Goal: Task Accomplishment & Management: Complete application form

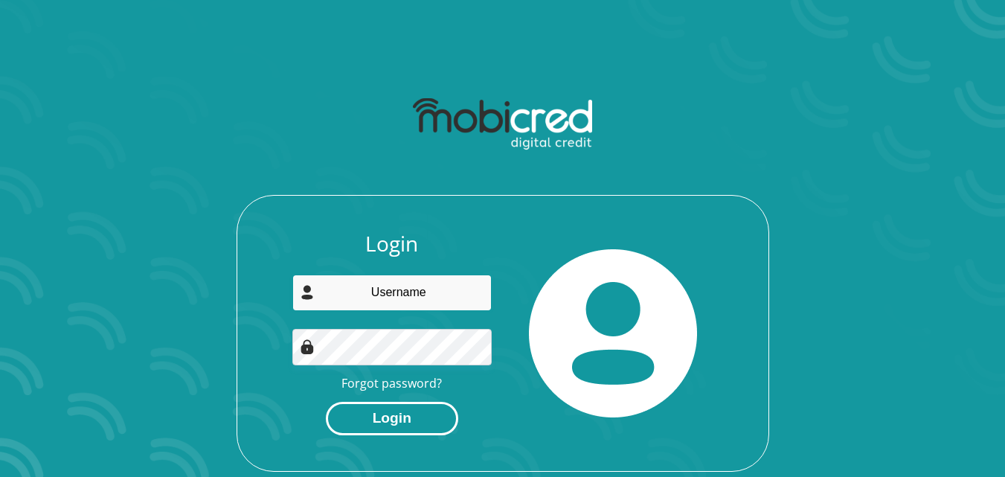
type input "[EMAIL_ADDRESS][DOMAIN_NAME]"
click at [405, 420] on button "Login" at bounding box center [392, 418] width 132 height 33
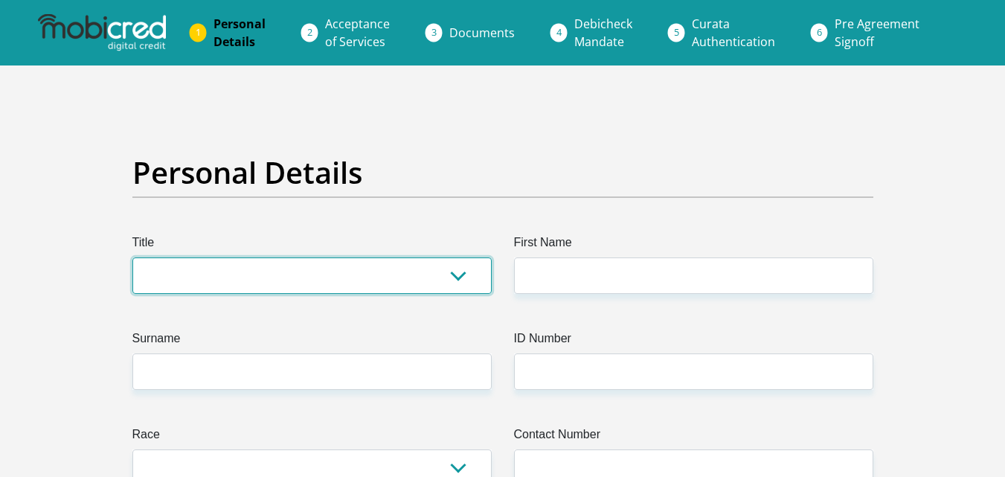
click at [460, 279] on select "Mr Ms Mrs Dr [PERSON_NAME]" at bounding box center [311, 275] width 359 height 36
select select "Ms"
click at [132, 257] on select "Mr Ms Mrs Dr [PERSON_NAME]" at bounding box center [311, 275] width 359 height 36
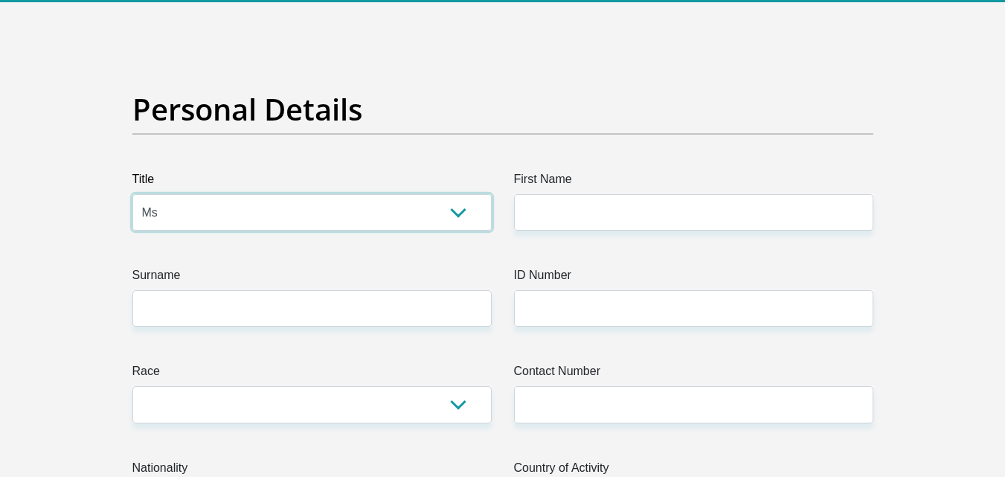
scroll to position [64, 0]
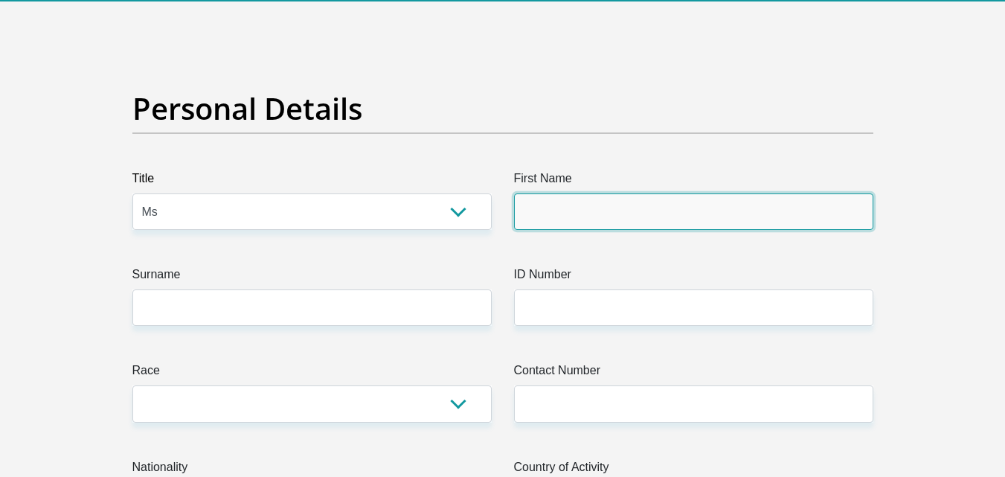
click at [560, 218] on input "First Name" at bounding box center [693, 211] width 359 height 36
type input "[PERSON_NAME]"
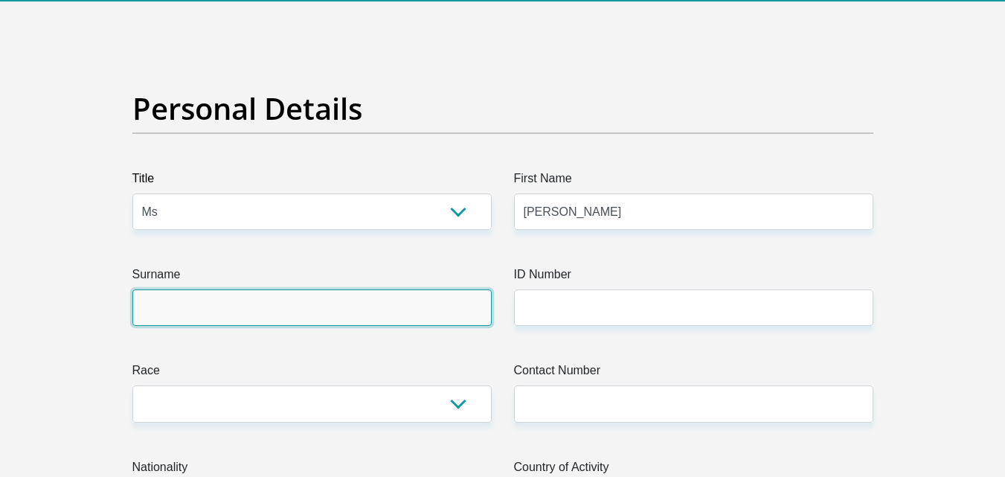
type input "Booyse"
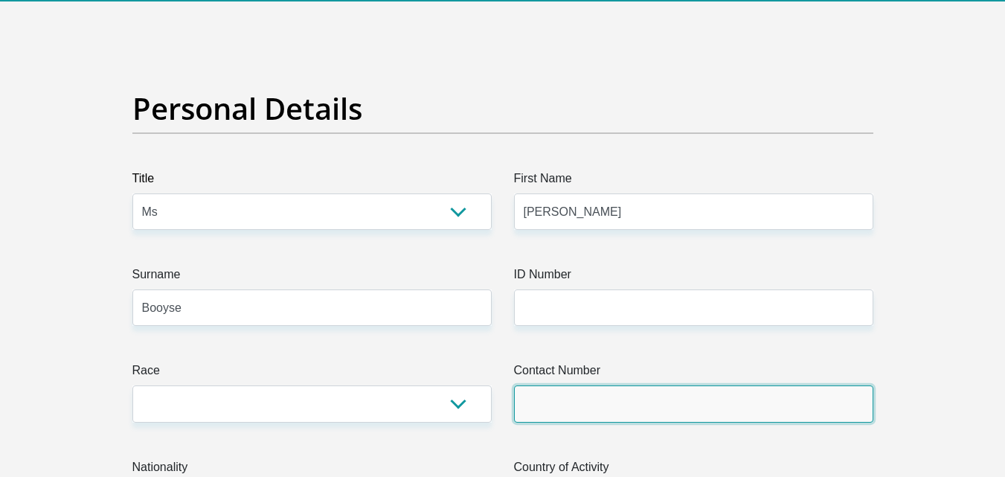
type input "0691700531"
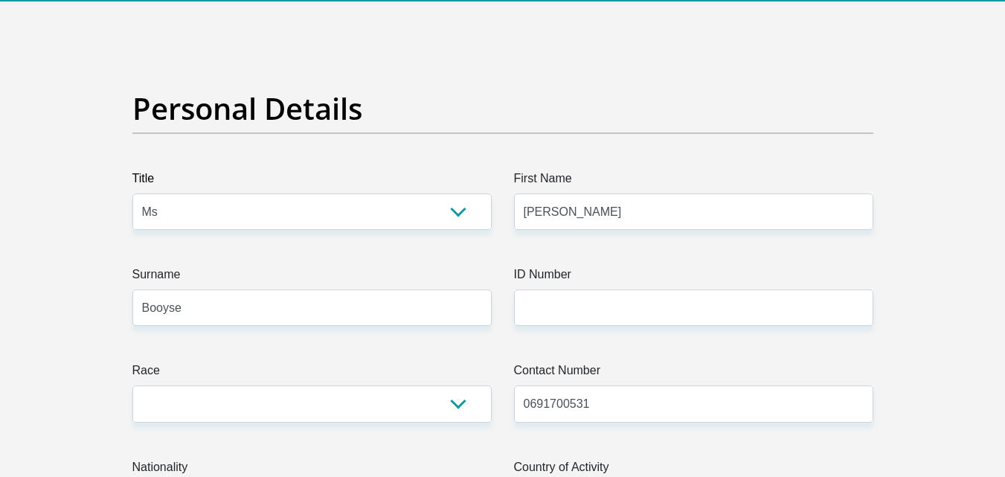
select select "ZAF"
type input "[STREET_ADDRESS]"
type input "Plettenberg Bay"
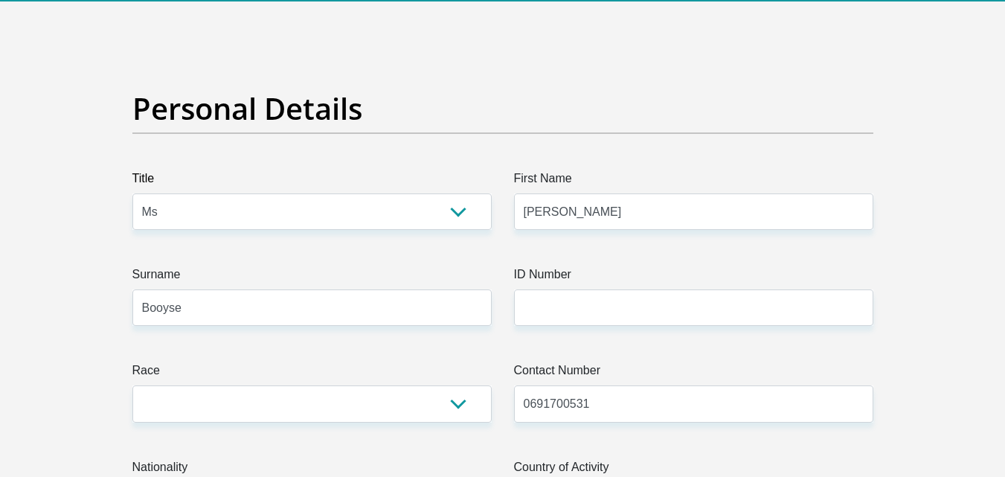
type input "6600"
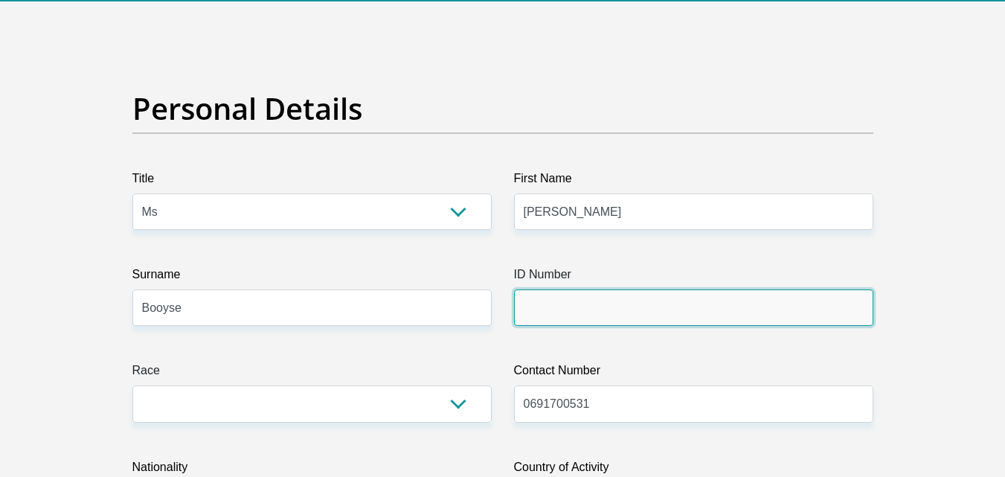
click at [589, 303] on input "ID Number" at bounding box center [693, 307] width 359 height 36
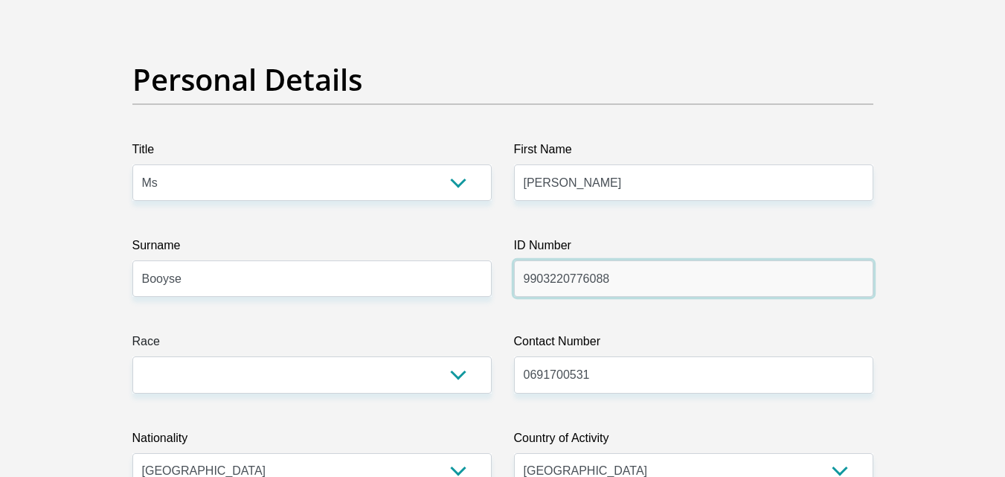
scroll to position [94, 0]
type input "9903220776088"
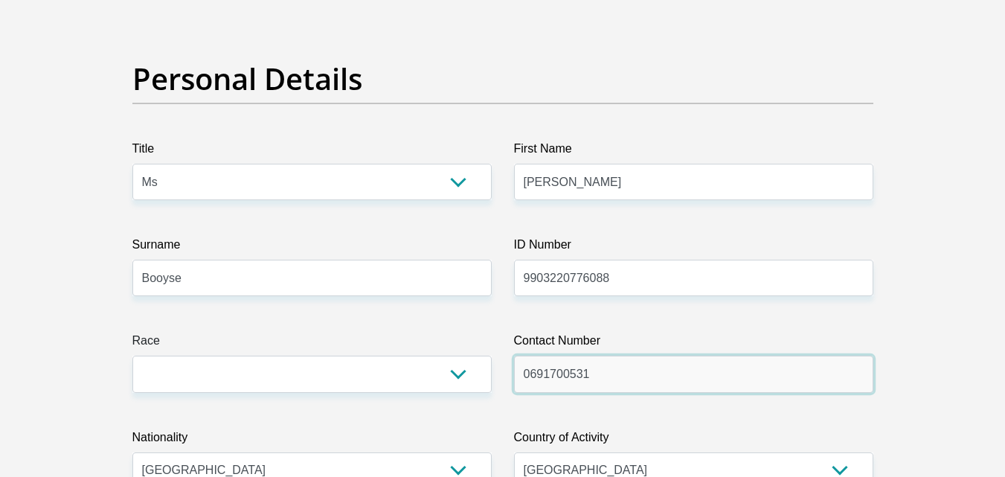
click at [609, 382] on input "0691700531" at bounding box center [693, 373] width 359 height 36
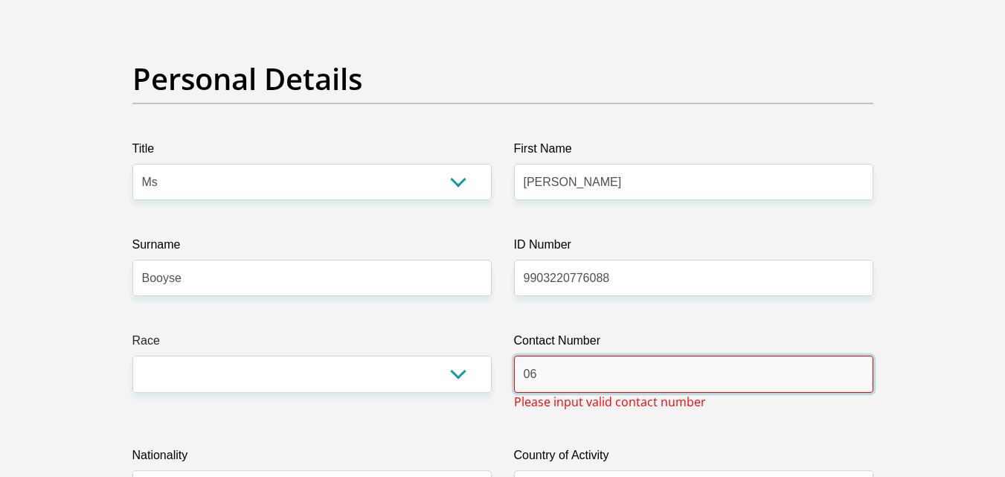
type input "0"
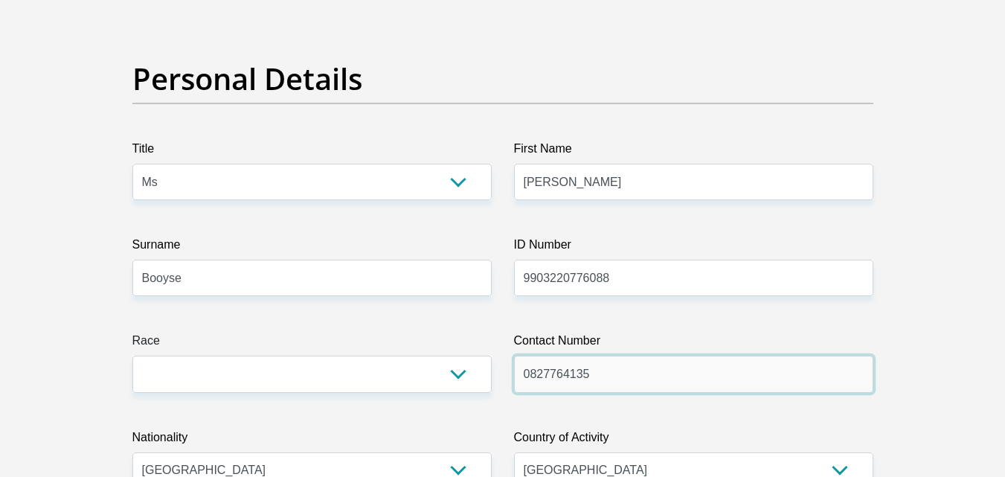
type input "0827764135"
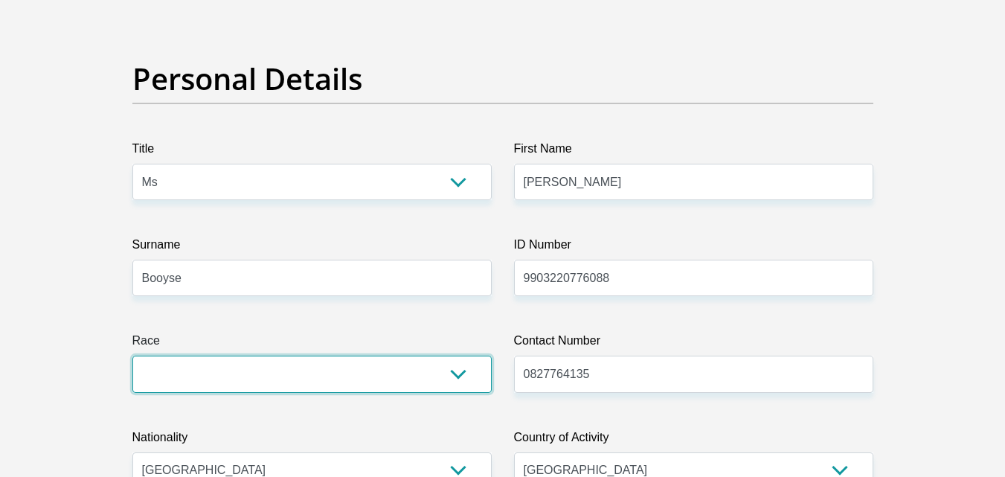
click at [306, 372] on select "Black Coloured Indian White Other" at bounding box center [311, 373] width 359 height 36
select select "2"
click at [132, 355] on select "Black Coloured Indian White Other" at bounding box center [311, 373] width 359 height 36
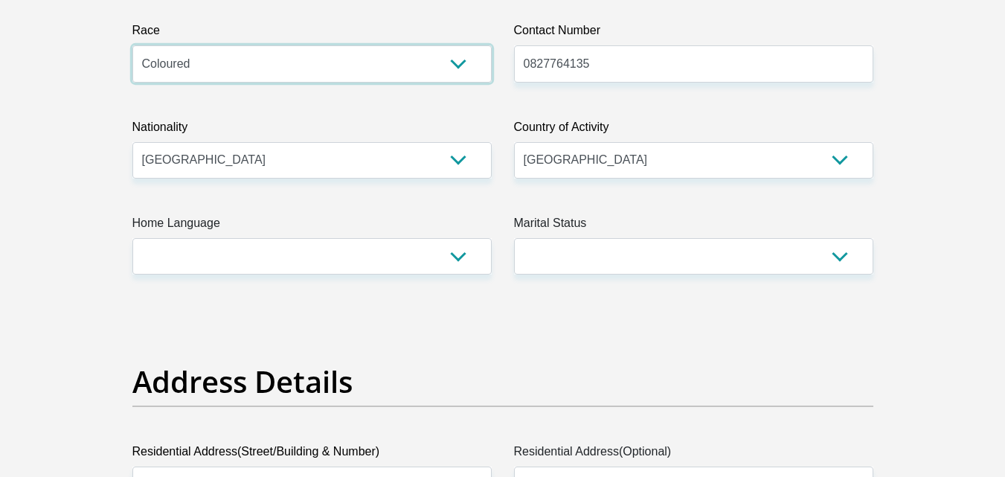
scroll to position [404, 0]
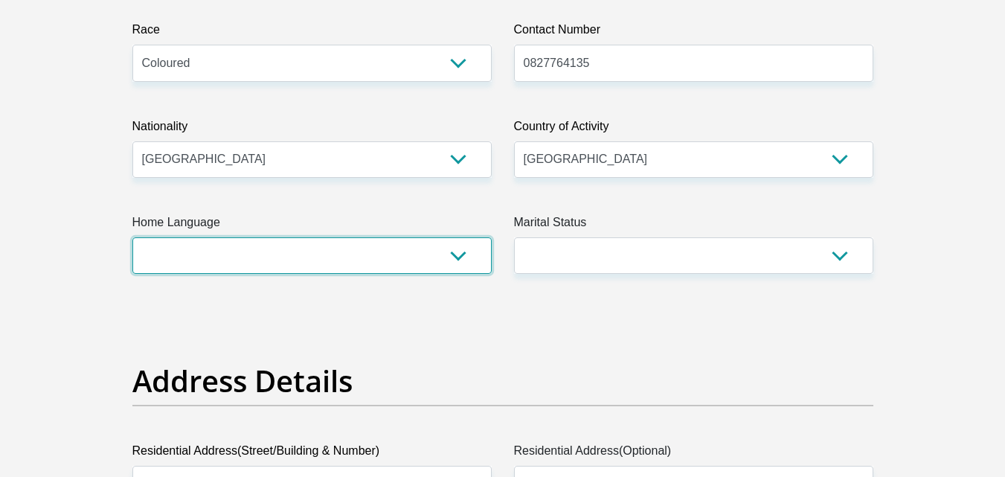
click at [327, 270] on select "Afrikaans English Sepedi South Ndebele Southern Sotho Swati Tsonga Tswana Venda…" at bounding box center [311, 255] width 359 height 36
select select "afr"
click at [132, 237] on select "Afrikaans English Sepedi South Ndebele Southern Sotho Swati Tsonga Tswana Venda…" at bounding box center [311, 255] width 359 height 36
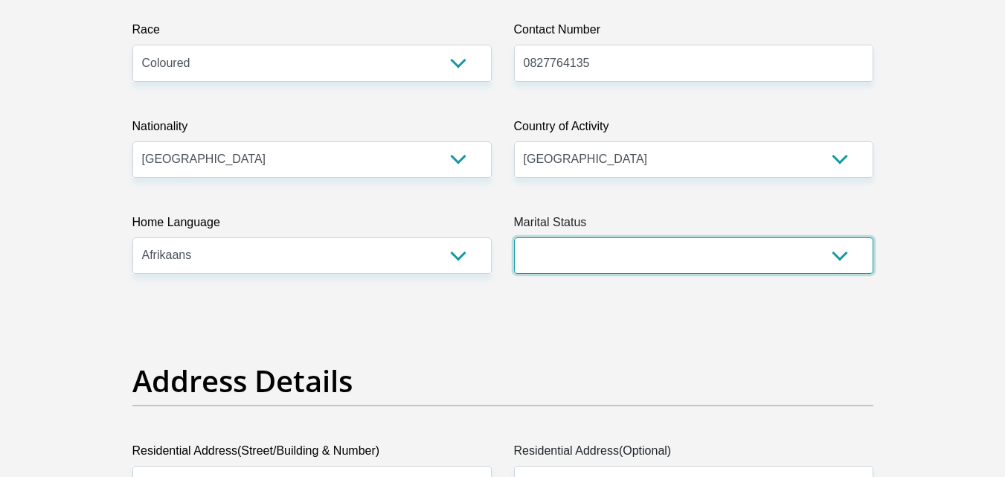
click at [683, 241] on select "Married ANC Single Divorced Widowed Married COP or Customary Law" at bounding box center [693, 255] width 359 height 36
select select "2"
click at [514, 237] on select "Married ANC Single Divorced Widowed Married COP or Customary Law" at bounding box center [693, 255] width 359 height 36
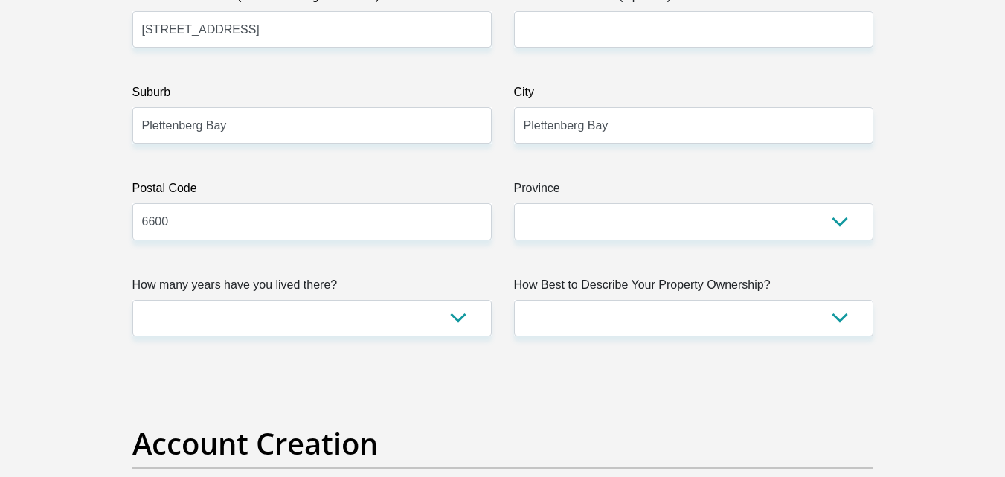
scroll to position [860, 0]
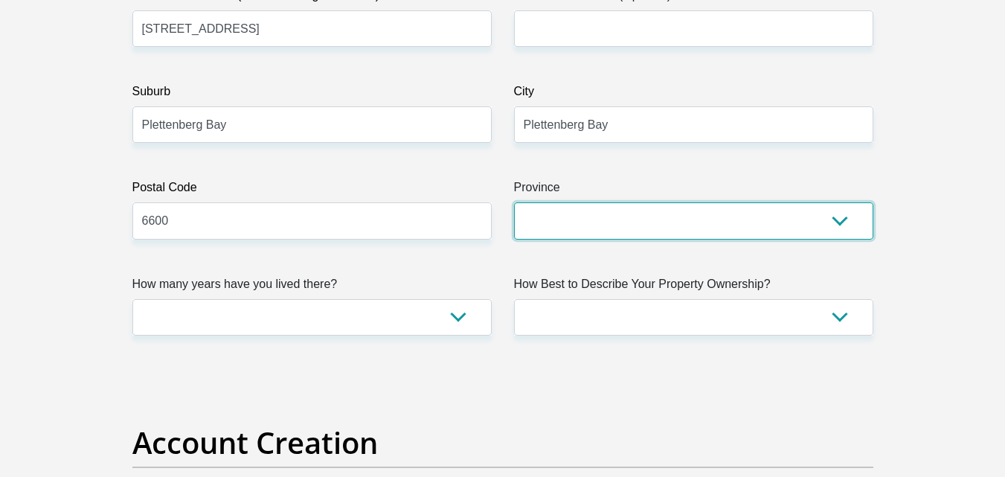
click at [610, 229] on select "Eastern Cape Free State [GEOGRAPHIC_DATA] [GEOGRAPHIC_DATA][DATE] [GEOGRAPHIC_D…" at bounding box center [693, 220] width 359 height 36
select select "Western Cape"
click at [514, 202] on select "Eastern Cape Free State [GEOGRAPHIC_DATA] [GEOGRAPHIC_DATA][DATE] [GEOGRAPHIC_D…" at bounding box center [693, 220] width 359 height 36
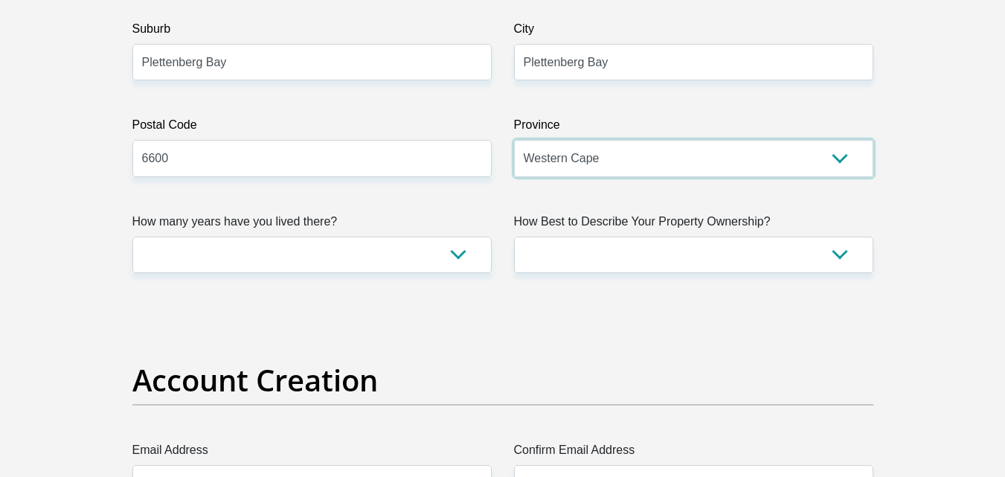
scroll to position [931, 0]
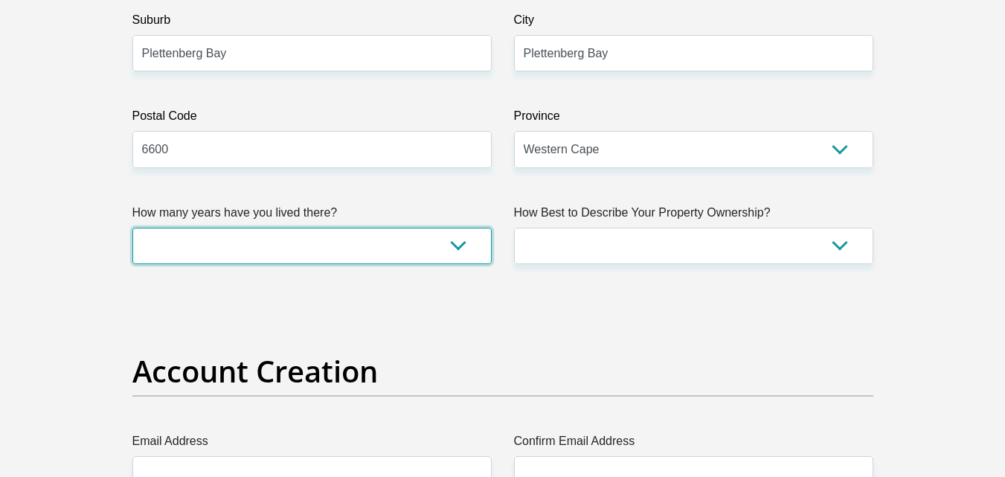
click at [429, 253] on select "less than 1 year 1-3 years 3-5 years 5+ years" at bounding box center [311, 246] width 359 height 36
select select "5"
click at [132, 228] on select "less than 1 year 1-3 years 3-5 years 5+ years" at bounding box center [311, 246] width 359 height 36
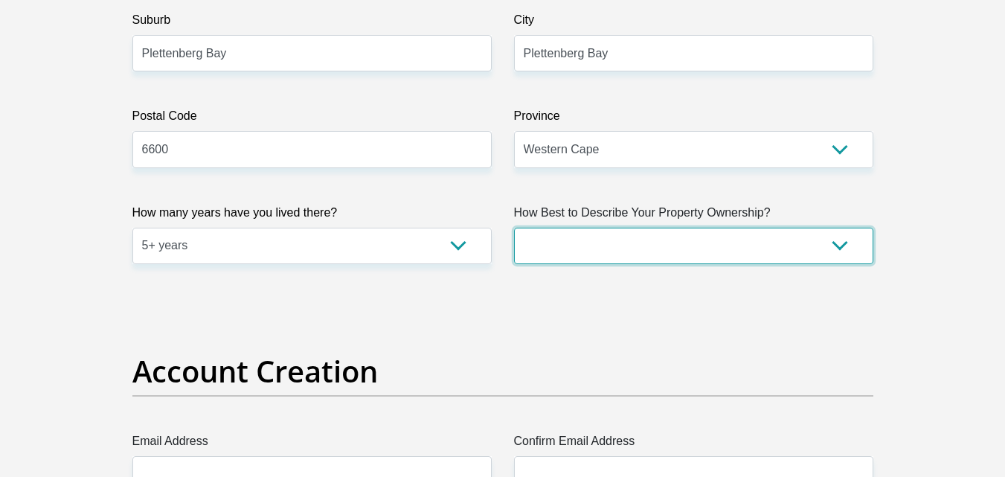
click at [679, 247] on select "Owned Rented Family Owned Company Dwelling" at bounding box center [693, 246] width 359 height 36
select select "parents"
click at [514, 228] on select "Owned Rented Family Owned Company Dwelling" at bounding box center [693, 246] width 359 height 36
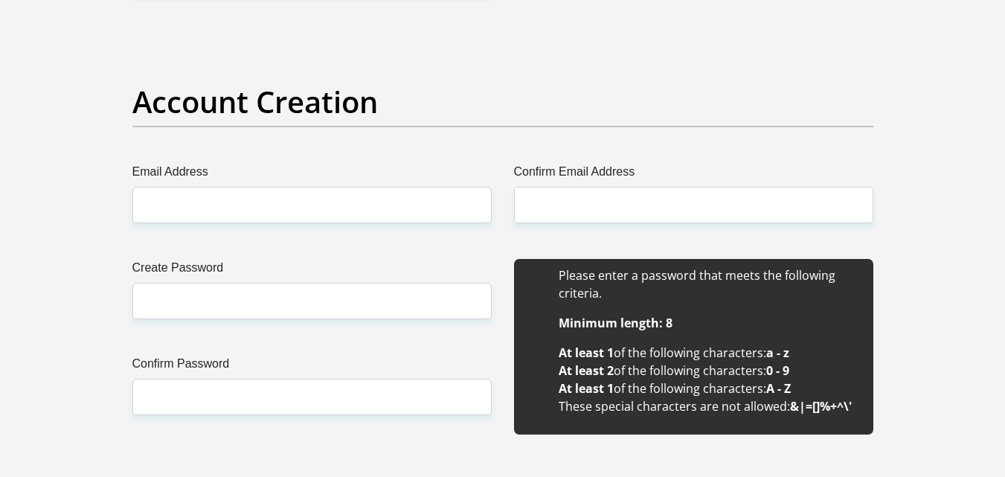
scroll to position [1202, 0]
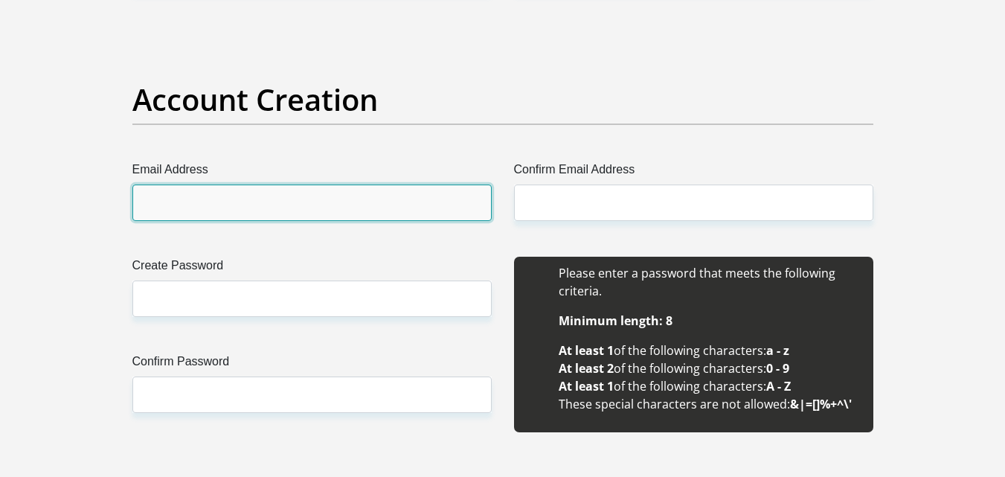
click at [291, 220] on input "Email Address" at bounding box center [311, 202] width 359 height 36
type input "[EMAIL_ADDRESS][DOMAIN_NAME]"
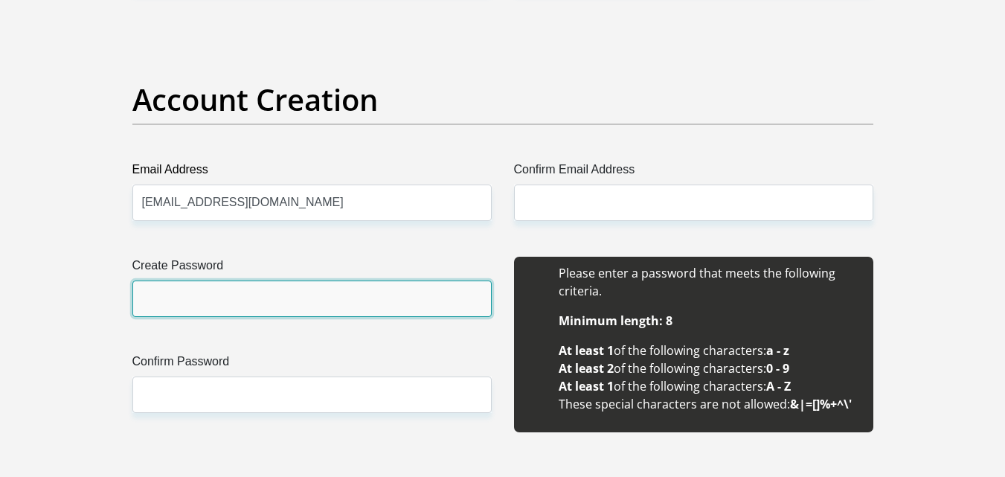
click at [261, 294] on input "Create Password" at bounding box center [311, 298] width 359 height 36
type input "Alviniajoanie9322!"
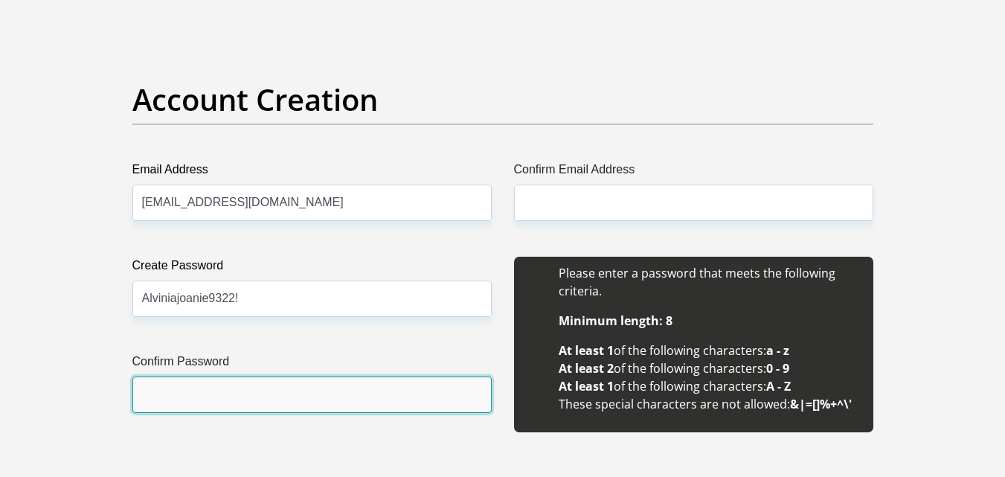
click at [260, 390] on input "Confirm Password" at bounding box center [311, 394] width 359 height 36
type input "Alviniajoanie9322!"
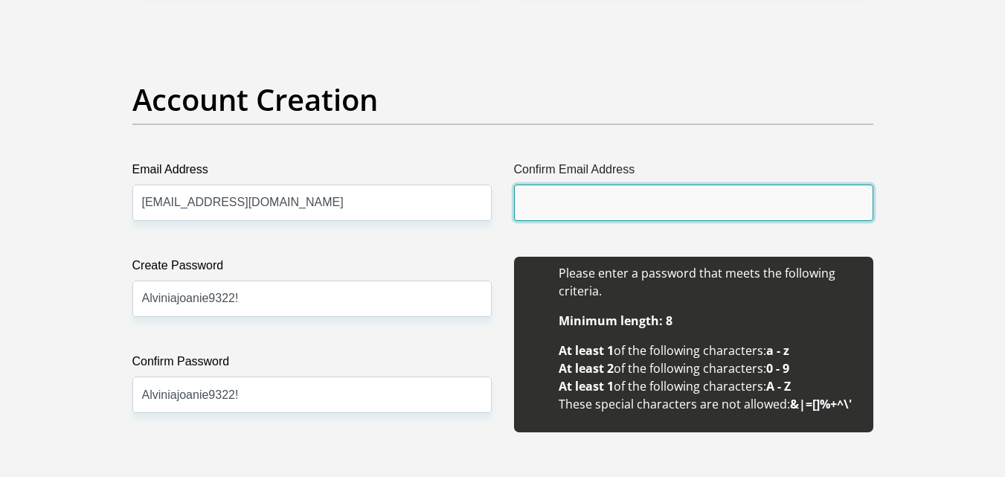
click at [593, 203] on input "Confirm Email Address" at bounding box center [693, 202] width 359 height 36
type input "[EMAIL_ADDRESS][DOMAIN_NAME]"
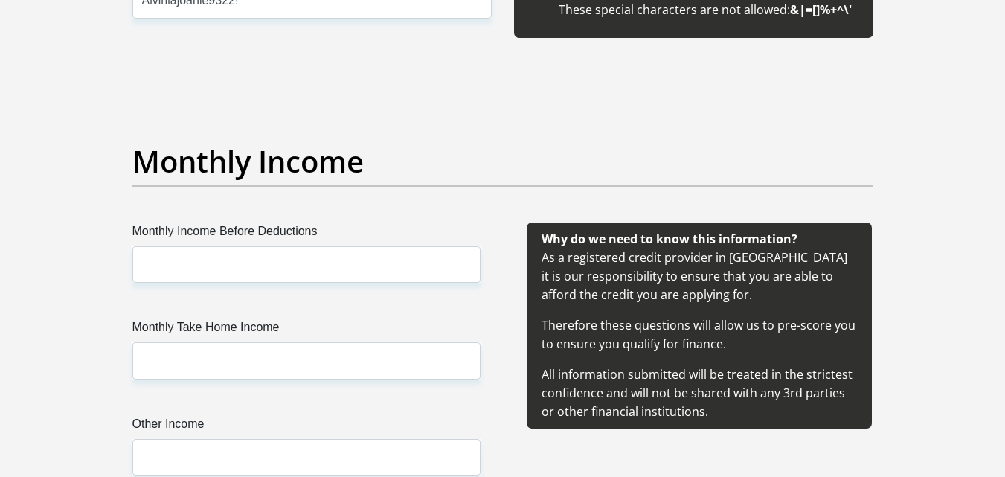
scroll to position [1597, 0]
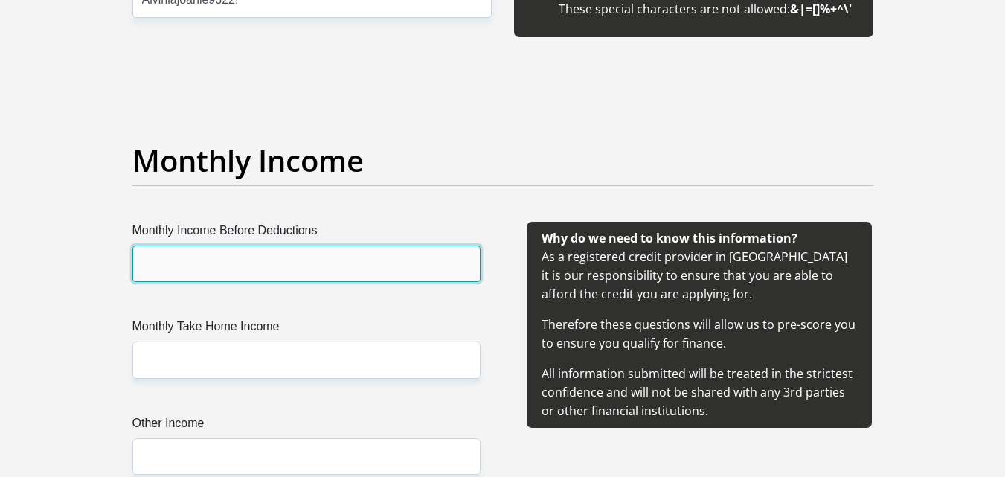
click at [259, 276] on input "Monthly Income Before Deductions" at bounding box center [306, 263] width 348 height 36
type input "7875"
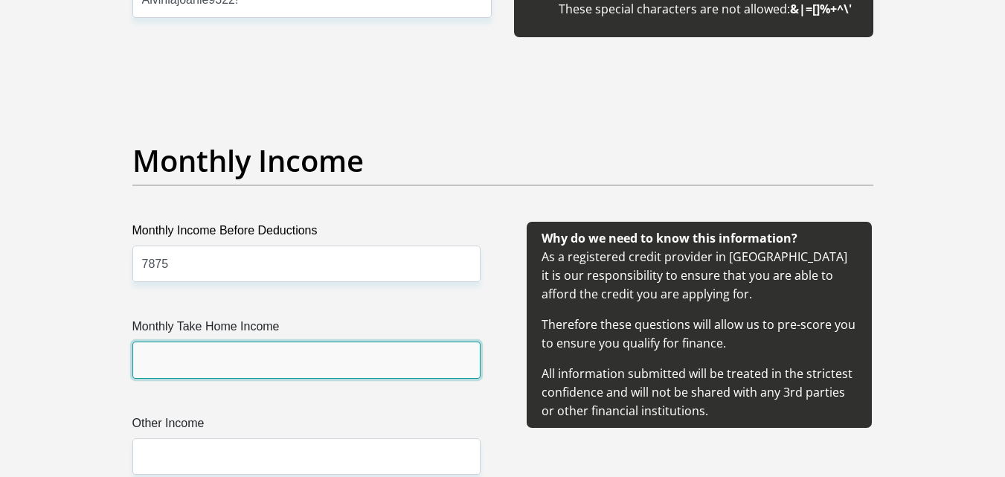
click at [228, 346] on input "Monthly Take Home Income" at bounding box center [306, 359] width 348 height 36
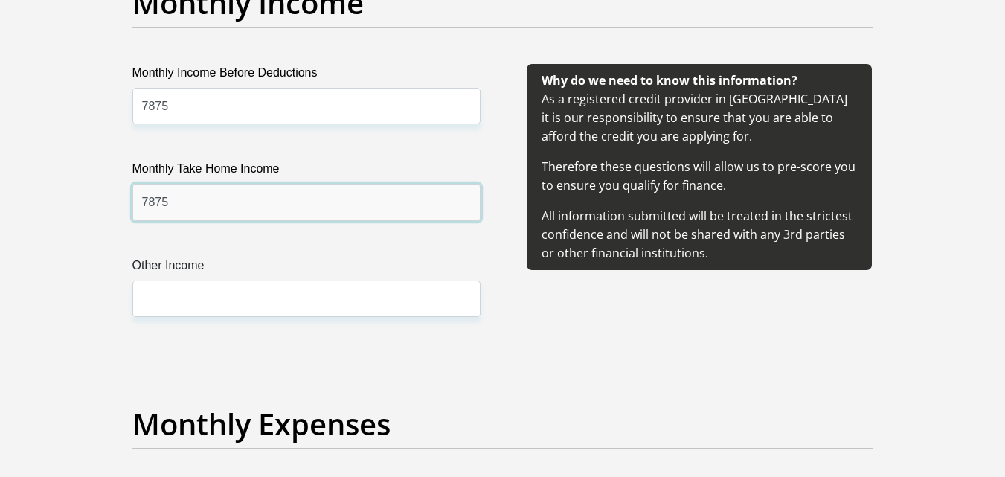
scroll to position [1767, 0]
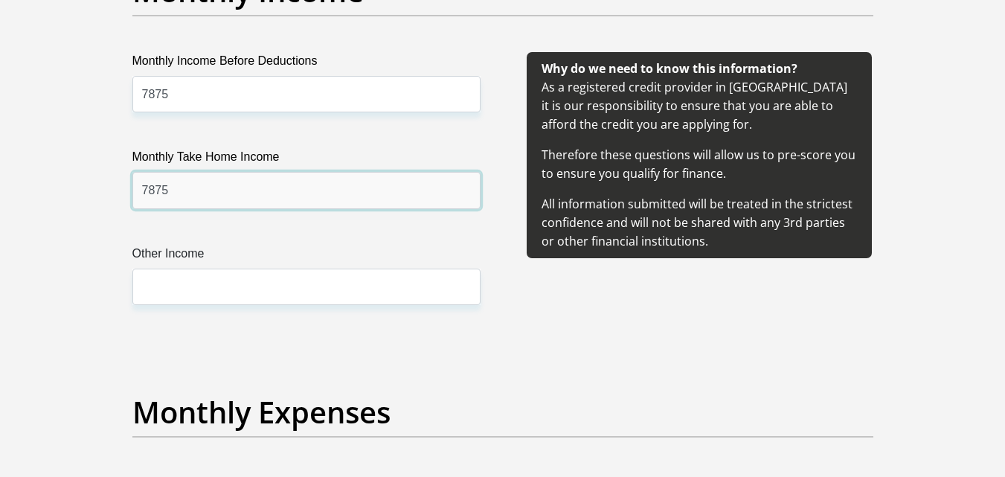
type input "7875"
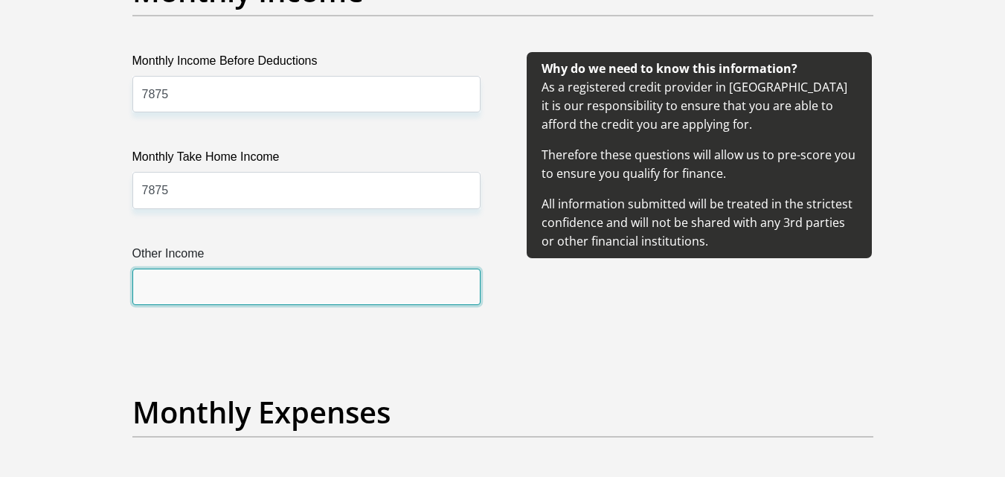
click at [184, 293] on input "Other Income" at bounding box center [306, 286] width 348 height 36
type input "3000"
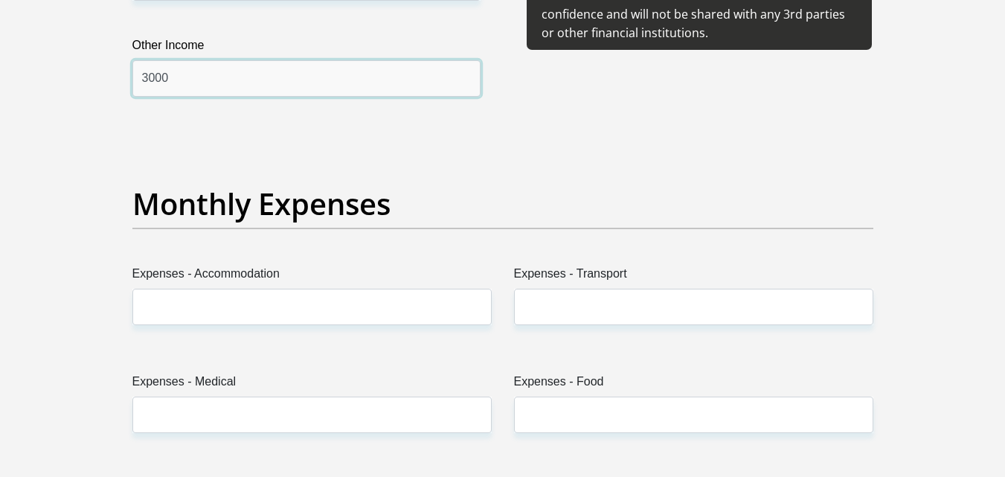
scroll to position [1976, 0]
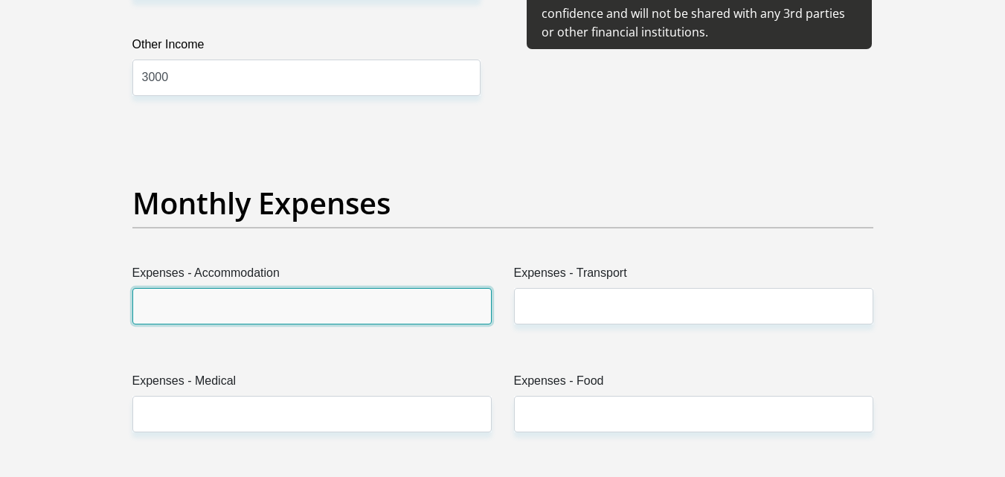
click at [259, 323] on input "Expenses - Accommodation" at bounding box center [311, 306] width 359 height 36
type input "0"
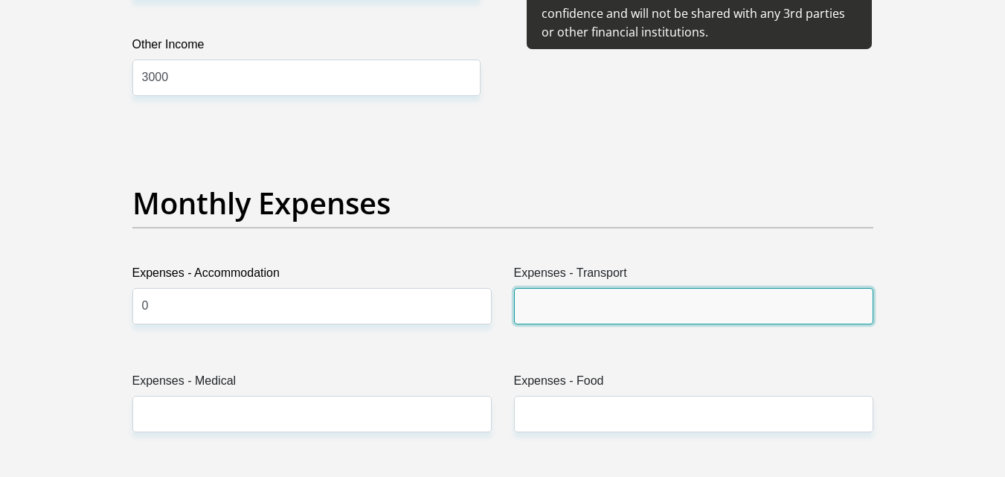
click at [562, 289] on input "Expenses - Transport" at bounding box center [693, 306] width 359 height 36
type input "400"
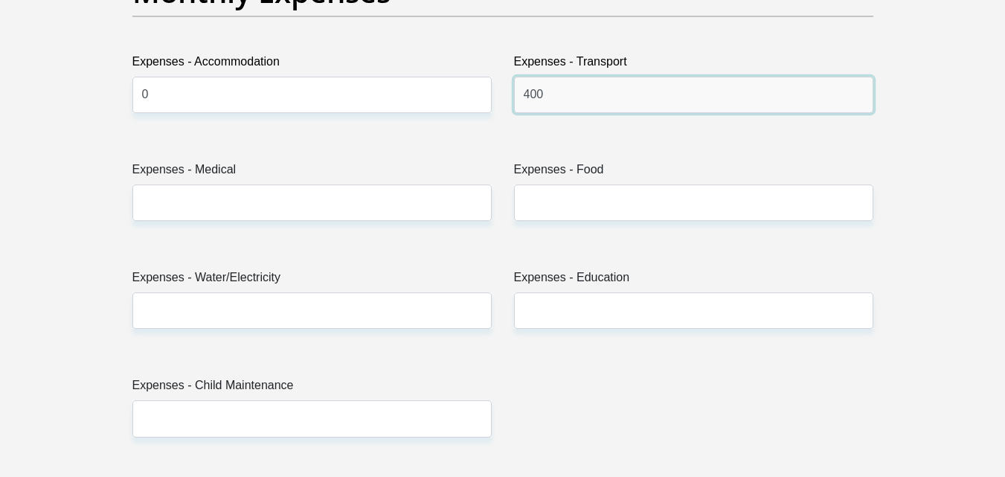
scroll to position [2187, 0]
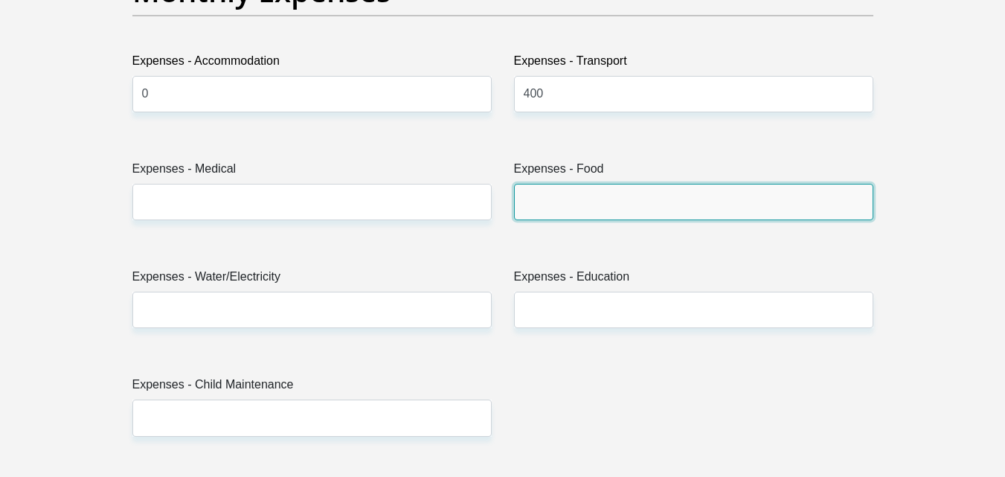
click at [590, 218] on input "Expenses - Food" at bounding box center [693, 202] width 359 height 36
type input "0"
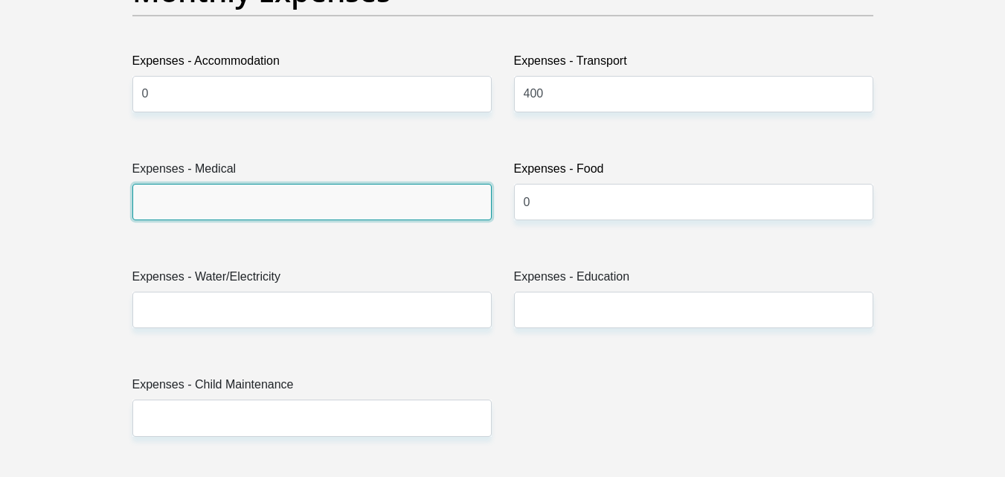
click at [267, 201] on input "Expenses - Medical" at bounding box center [311, 202] width 359 height 36
type input "0"
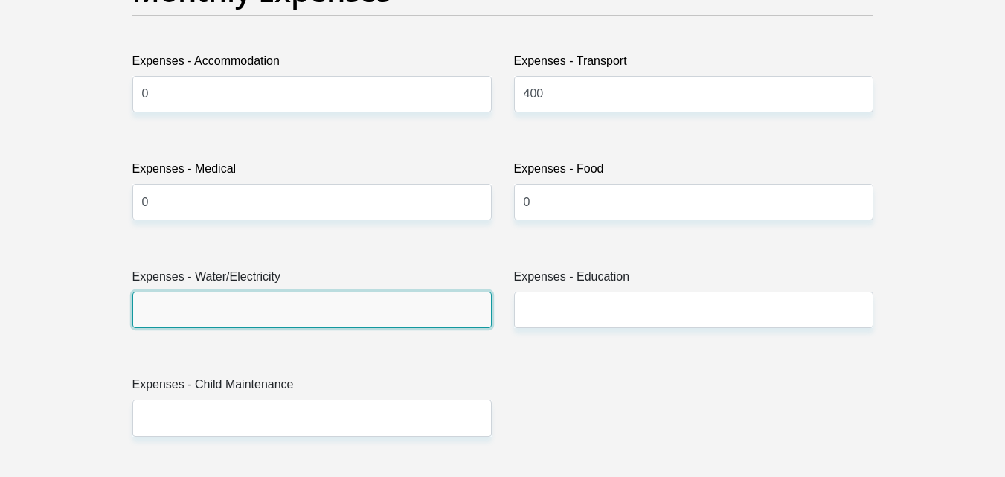
click at [269, 298] on input "Expenses - Water/Electricity" at bounding box center [311, 309] width 359 height 36
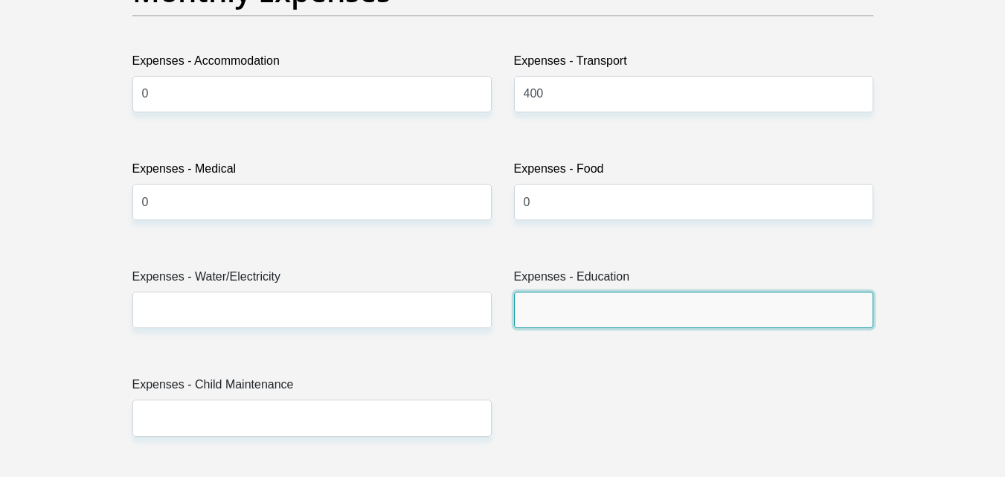
click at [576, 315] on input "Expenses - Education" at bounding box center [693, 309] width 359 height 36
type input "0"
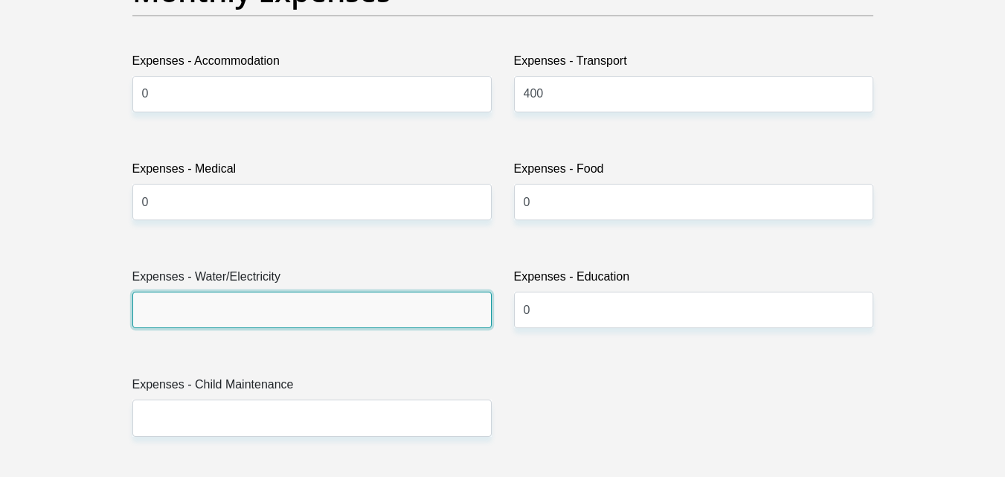
click at [260, 317] on input "Expenses - Water/Electricity" at bounding box center [311, 309] width 359 height 36
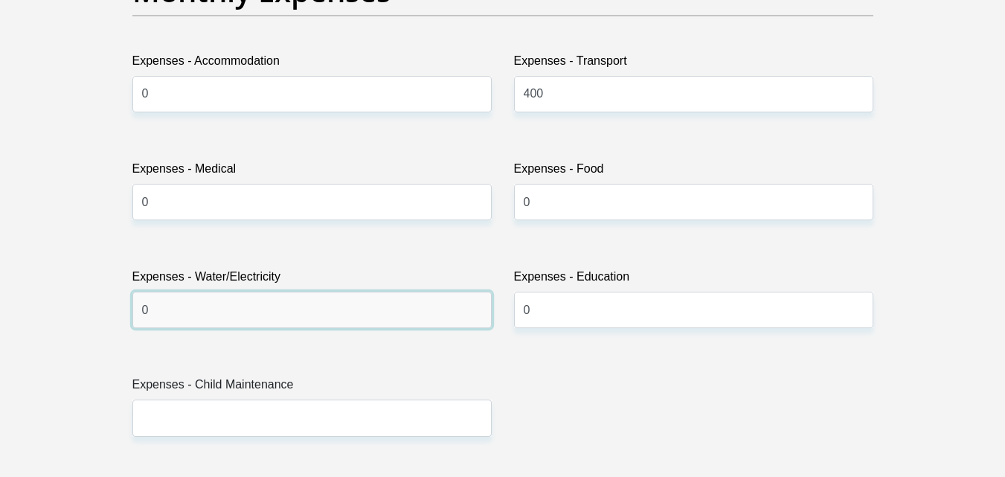
type input "0"
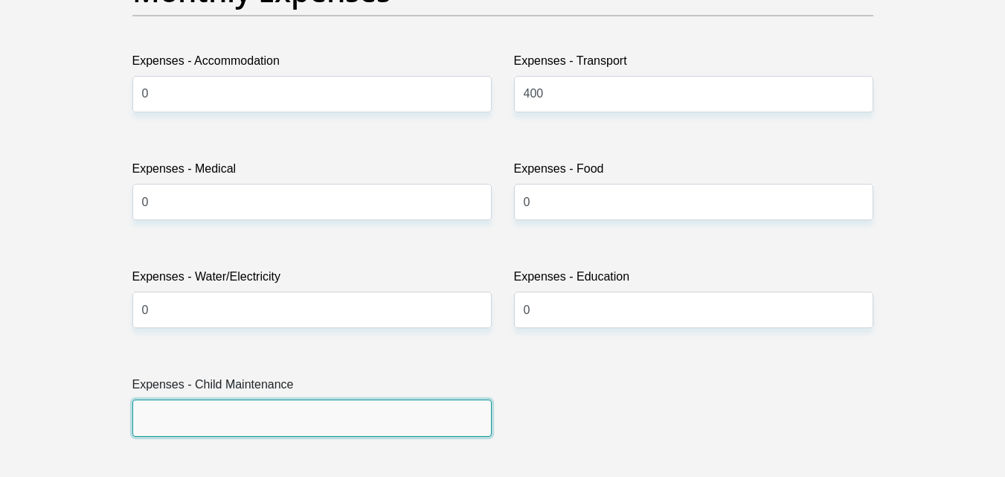
click at [251, 413] on input "Expenses - Child Maintenance" at bounding box center [311, 417] width 359 height 36
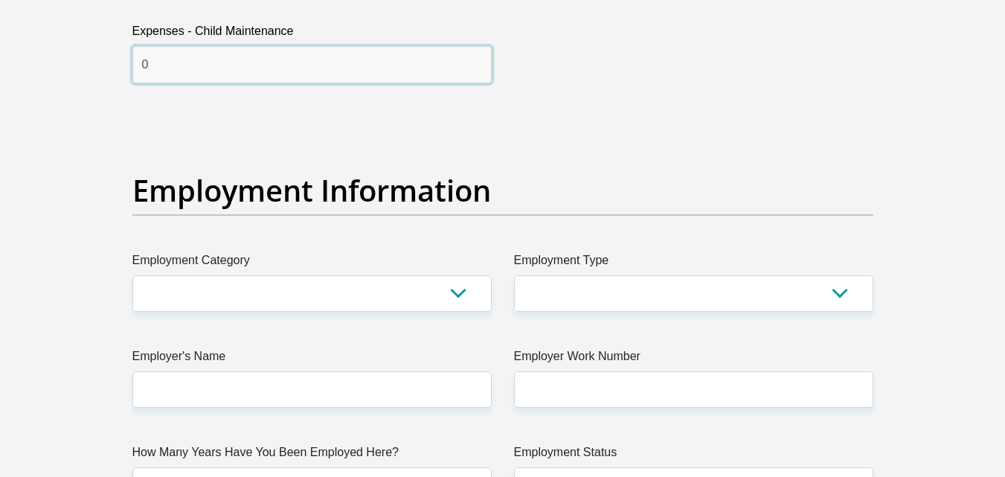
scroll to position [2564, 0]
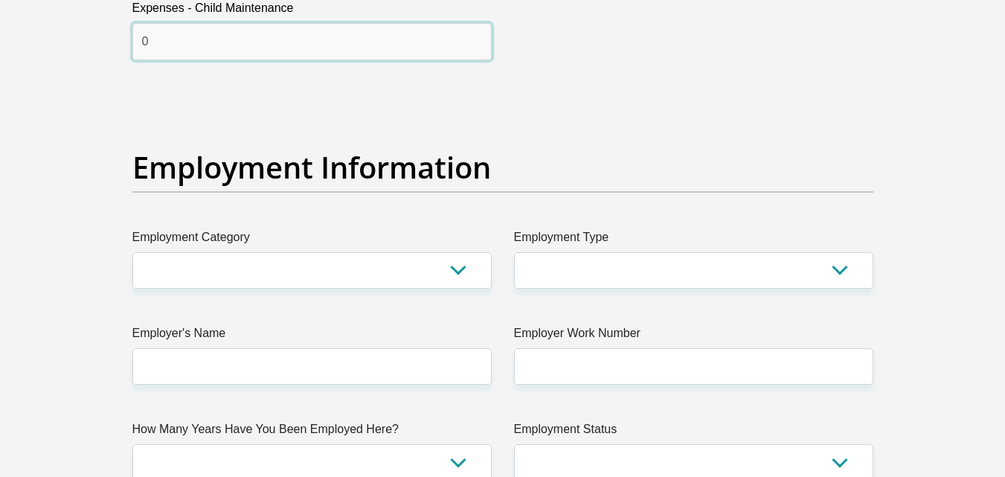
type input "0"
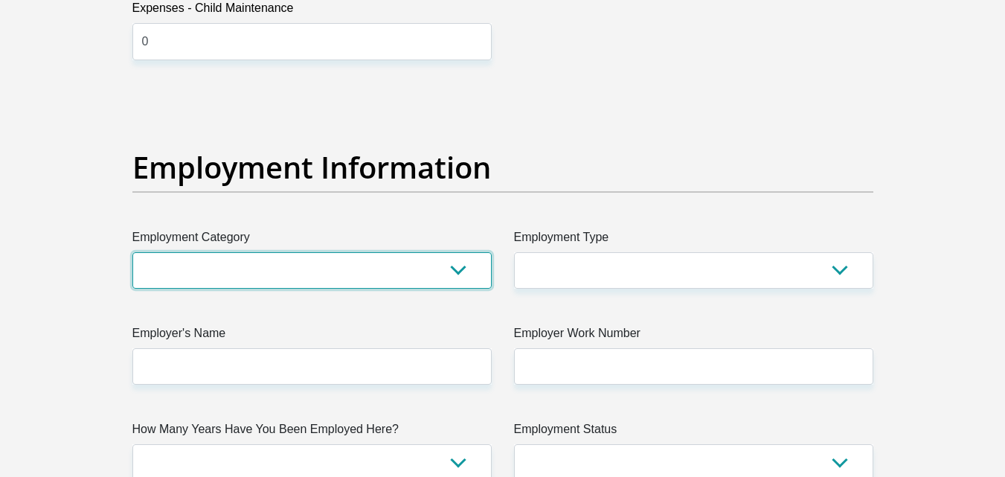
click at [459, 276] on select "AGRICULTURE ALCOHOL & TOBACCO CONSTRUCTION MATERIALS METALLURGY EQUIPMENT FOR R…" at bounding box center [311, 270] width 359 height 36
select select "31"
click at [132, 252] on select "AGRICULTURE ALCOHOL & TOBACCO CONSTRUCTION MATERIALS METALLURGY EQUIPMENT FOR R…" at bounding box center [311, 270] width 359 height 36
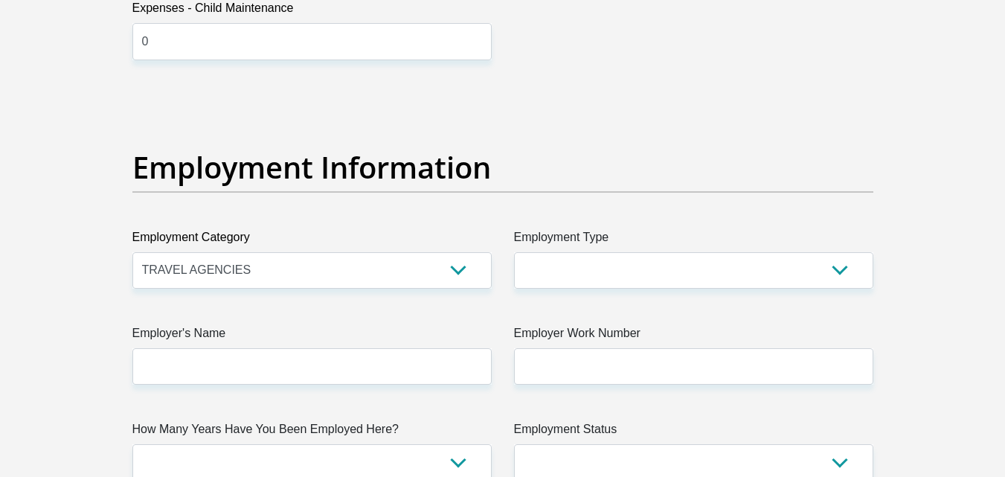
click at [610, 296] on div "Title Mr Ms Mrs Dr [PERSON_NAME] First Name [PERSON_NAME] Surname [PERSON_NAME]…" at bounding box center [502, 89] width 763 height 4838
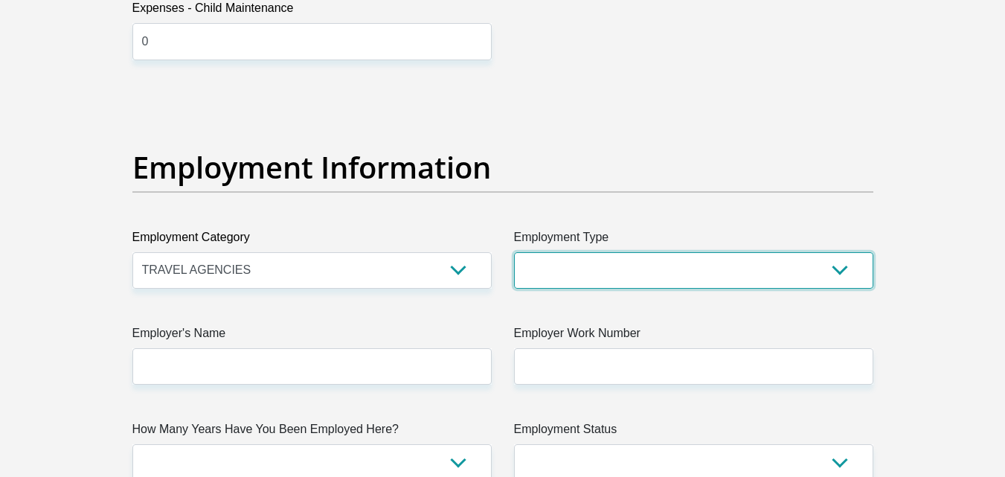
click at [601, 259] on select "College/Lecturer Craft Seller Creative Driver Executive Farmer Forces - Non Com…" at bounding box center [693, 270] width 359 height 36
drag, startPoint x: 601, startPoint y: 259, endPoint x: 615, endPoint y: 286, distance: 30.3
click at [615, 286] on select "College/Lecturer Craft Seller Creative Driver Executive Farmer Forces - Non Com…" at bounding box center [693, 270] width 359 height 36
select select "Office Staff/Clerk"
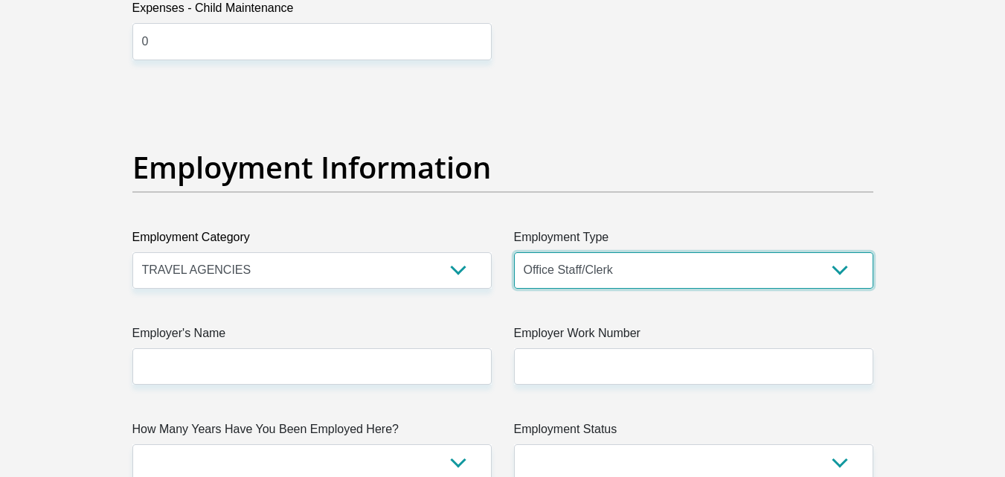
click at [514, 252] on select "College/Lecturer Craft Seller Creative Driver Executive Farmer Forces - Non Com…" at bounding box center [693, 270] width 359 height 36
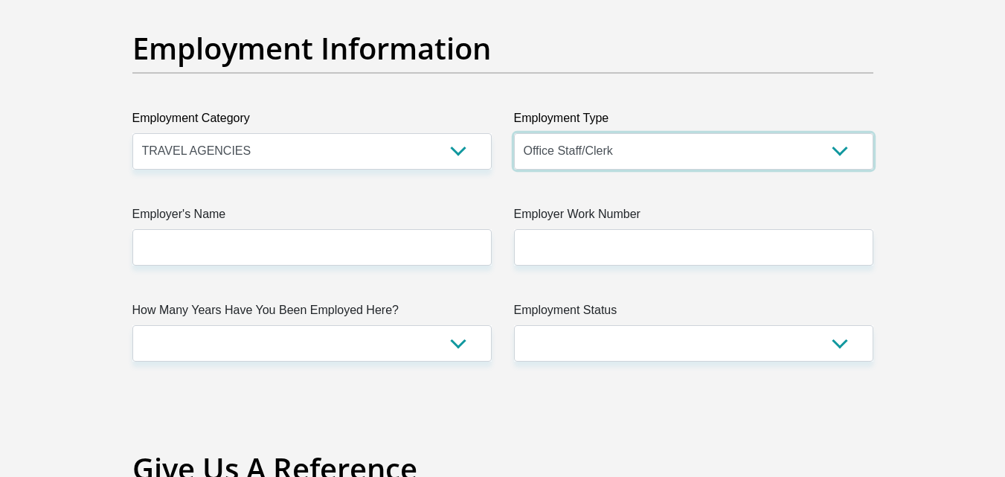
scroll to position [2683, 0]
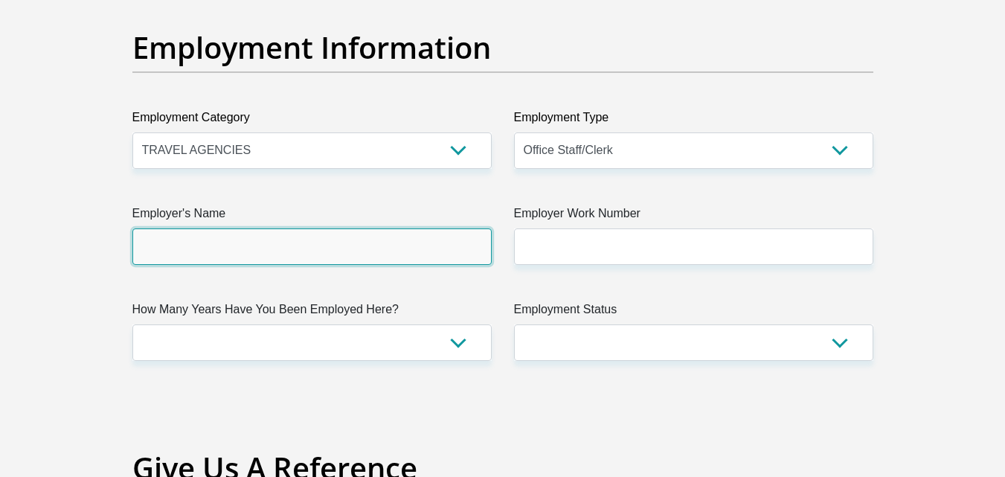
click at [425, 259] on input "Employer's Name" at bounding box center [311, 246] width 359 height 36
type input "PlettTourism"
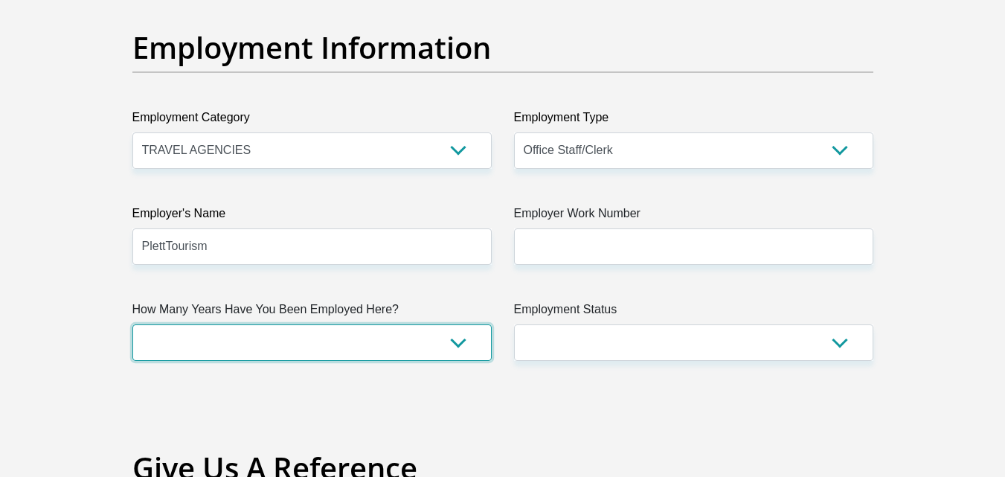
click at [451, 350] on select "less than 1 year 1-3 years 3-5 years 5+ years" at bounding box center [311, 342] width 359 height 36
select select "48"
click at [132, 324] on select "less than 1 year 1-3 years 3-5 years 5+ years" at bounding box center [311, 342] width 359 height 36
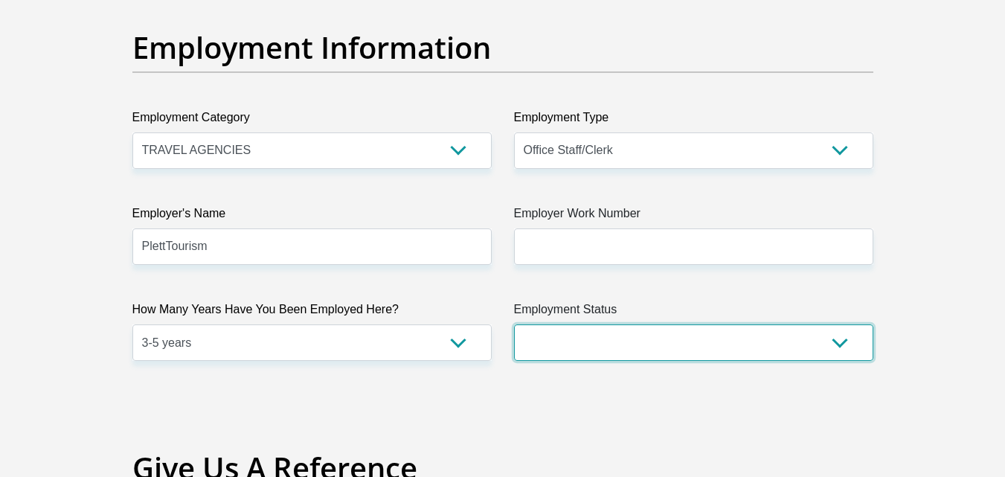
click at [599, 344] on select "Permanent/Full-time Part-time/Casual [DEMOGRAPHIC_DATA] Worker Self-Employed Ho…" at bounding box center [693, 342] width 359 height 36
select select "1"
click at [514, 324] on select "Permanent/Full-time Part-time/Casual [DEMOGRAPHIC_DATA] Worker Self-Employed Ho…" at bounding box center [693, 342] width 359 height 36
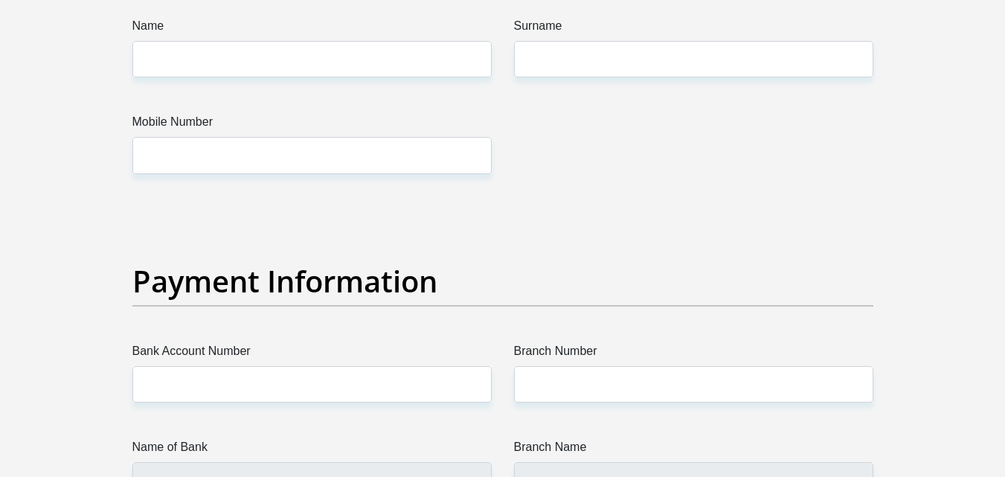
scroll to position [3196, 0]
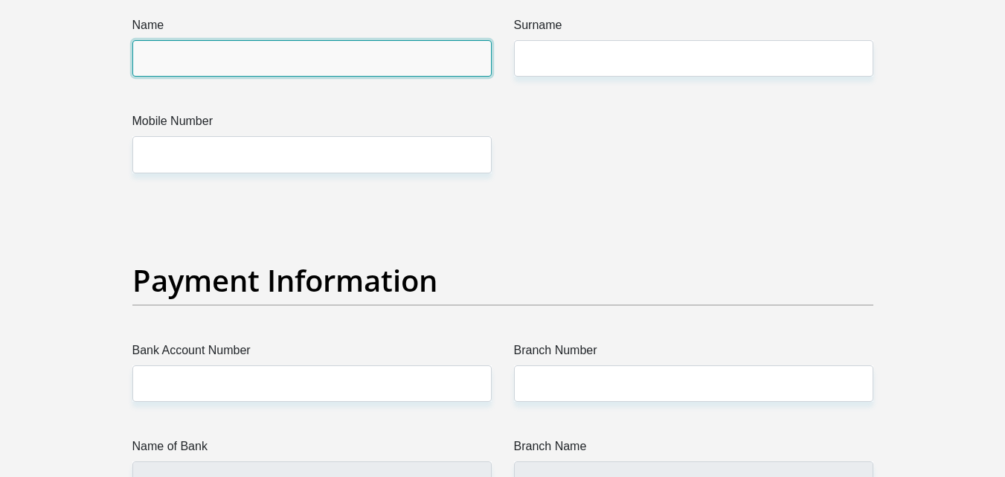
click at [213, 59] on input "Name" at bounding box center [311, 58] width 359 height 36
click at [201, 62] on input "Name" at bounding box center [311, 58] width 359 height 36
type input "e"
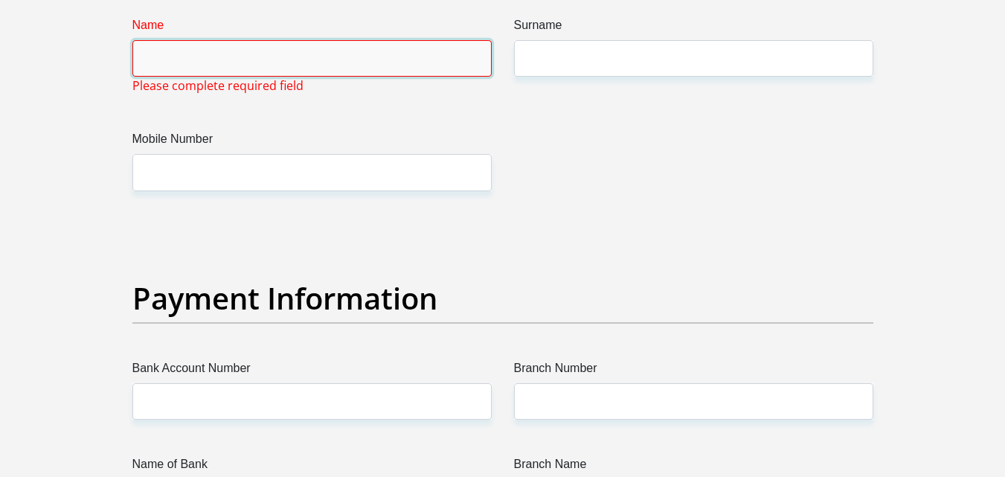
type input "e"
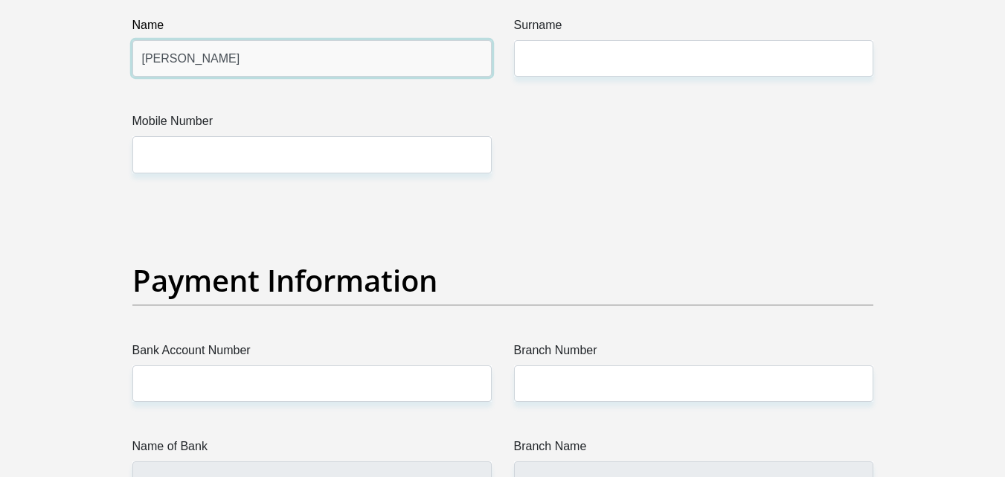
type input "[PERSON_NAME]"
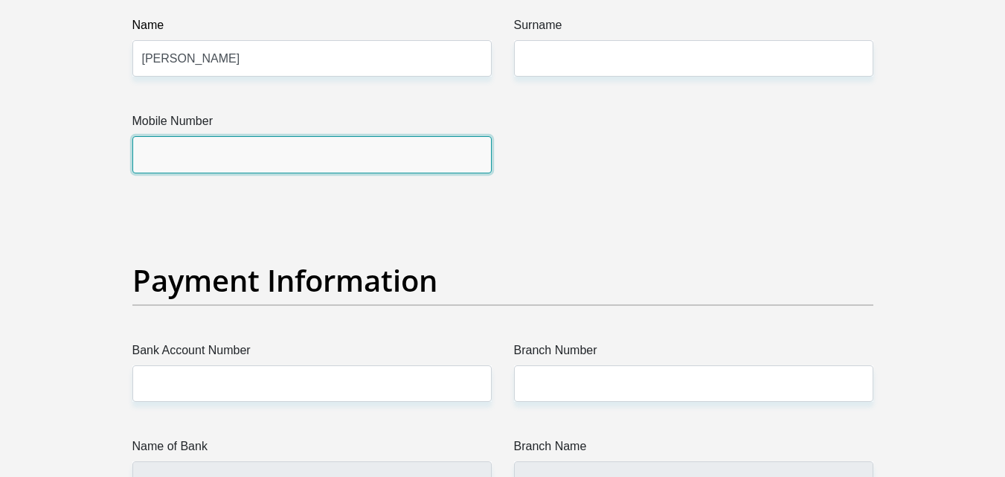
click at [271, 148] on input "Mobile Number" at bounding box center [311, 154] width 359 height 36
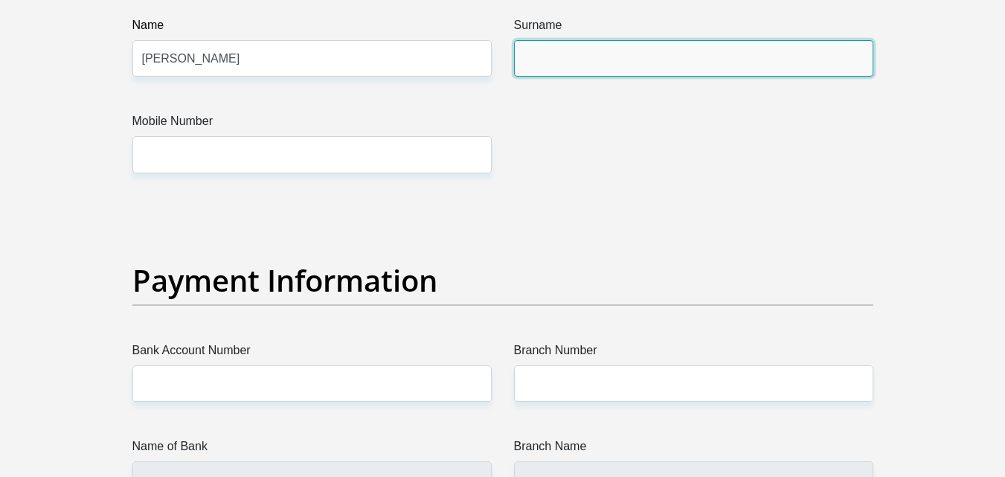
click at [577, 59] on input "Surname" at bounding box center [693, 58] width 359 height 36
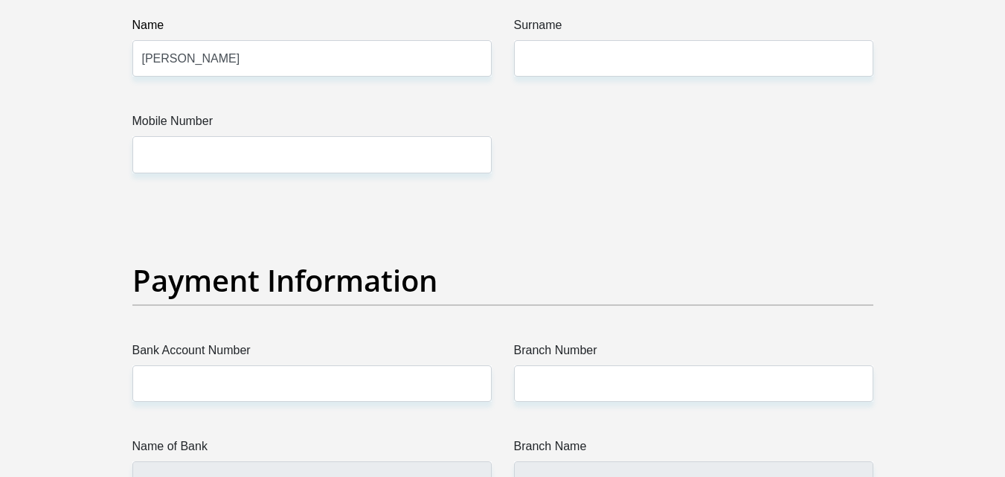
click at [416, 265] on h2 "Payment Information" at bounding box center [502, 280] width 741 height 36
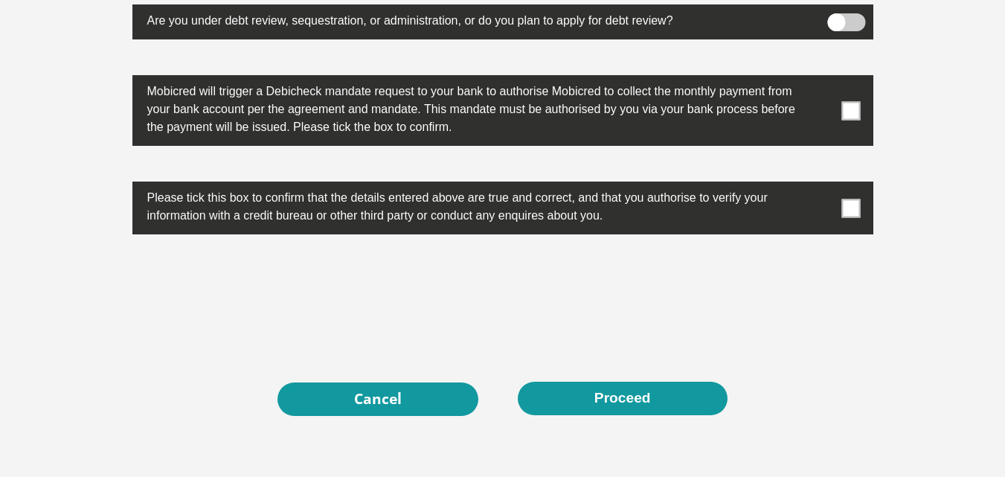
scroll to position [4858, 0]
